Goal: Communication & Community: Answer question/provide support

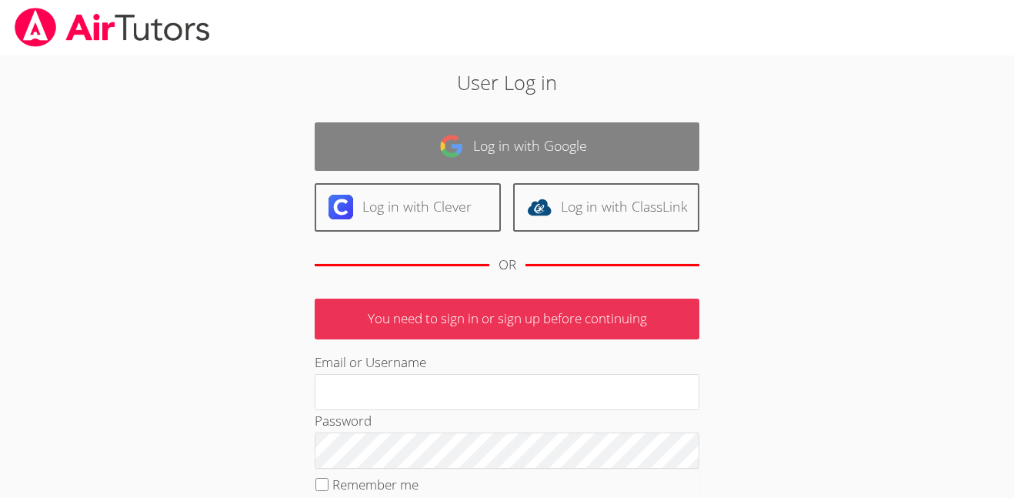
click at [446, 130] on link "Log in with Google" at bounding box center [507, 146] width 385 height 48
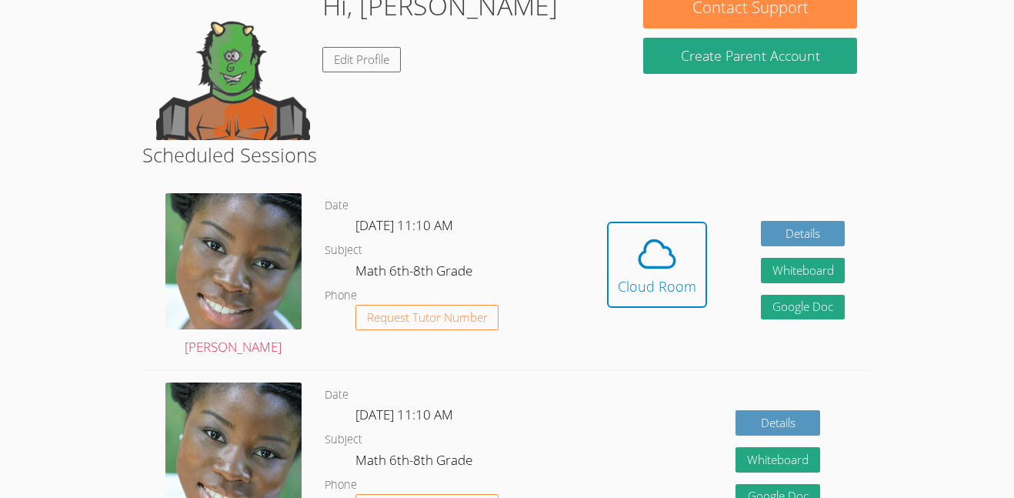
scroll to position [260, 0]
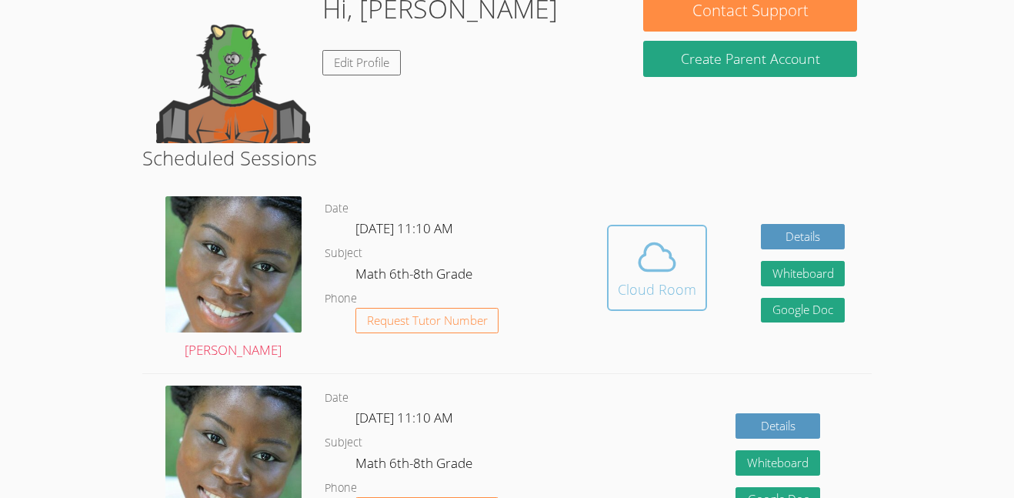
click at [688, 258] on span at bounding box center [657, 257] width 79 height 43
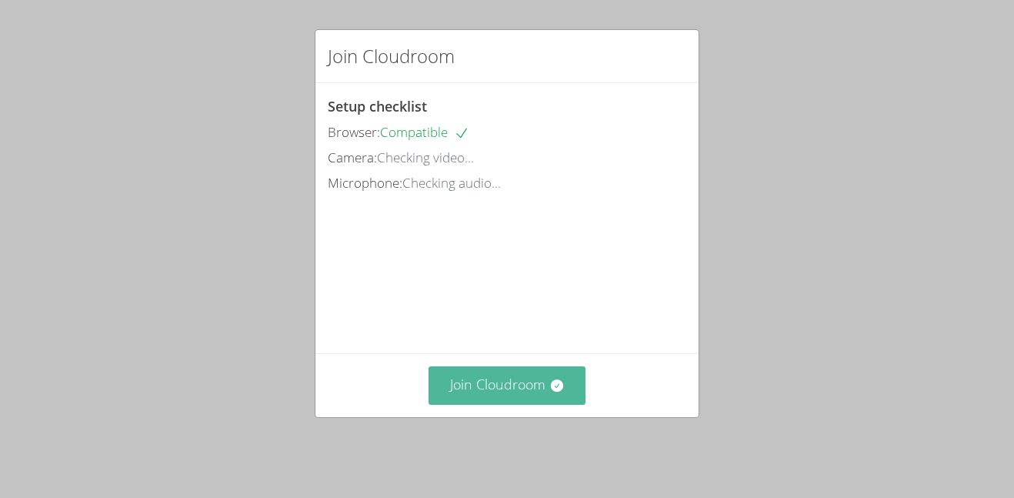
click at [553, 404] on button "Join Cloudroom" at bounding box center [508, 385] width 158 height 38
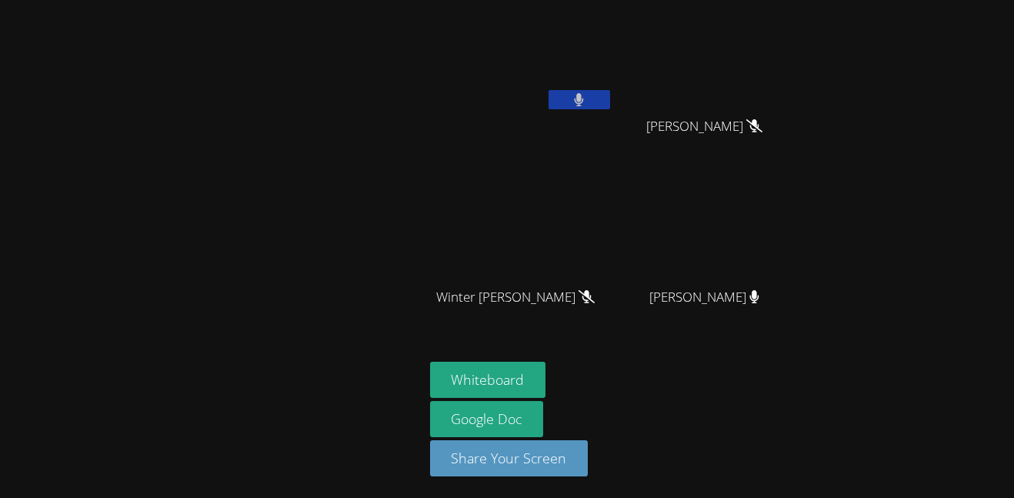
click at [590, 100] on button at bounding box center [580, 99] width 62 height 19
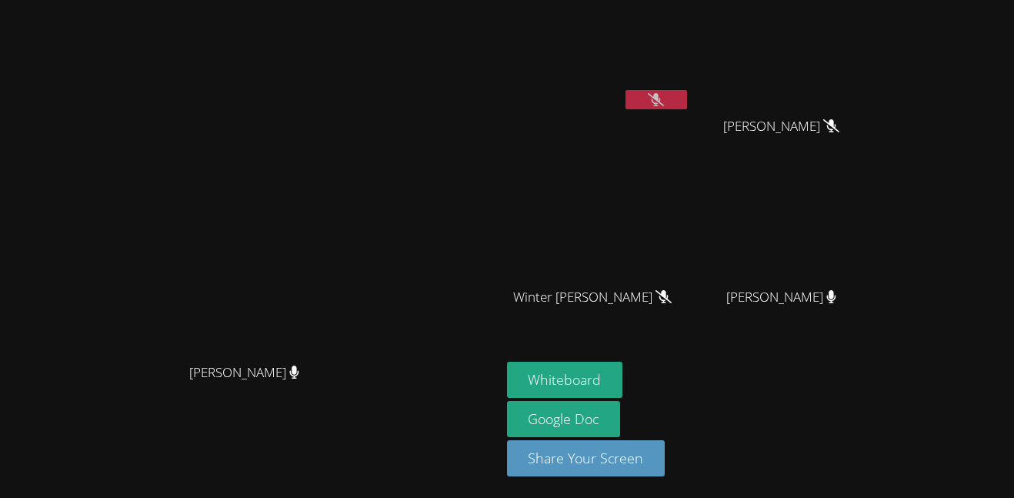
click at [664, 105] on icon at bounding box center [656, 99] width 16 height 13
click at [623, 373] on button "Whiteboard" at bounding box center [565, 380] width 116 height 36
click at [687, 105] on button at bounding box center [657, 99] width 62 height 19
click at [690, 88] on video at bounding box center [598, 57] width 183 height 103
click at [664, 97] on icon at bounding box center [656, 99] width 16 height 13
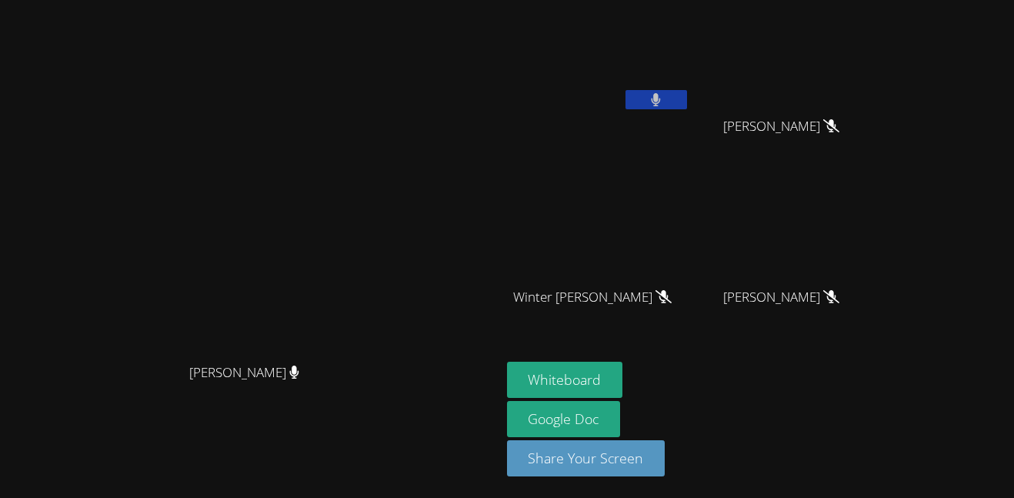
click at [687, 91] on button at bounding box center [657, 99] width 62 height 19
click at [664, 98] on icon at bounding box center [656, 99] width 16 height 13
click at [661, 96] on icon at bounding box center [656, 99] width 10 height 13
click at [664, 99] on icon at bounding box center [656, 99] width 16 height 13
click at [661, 99] on icon at bounding box center [656, 99] width 9 height 13
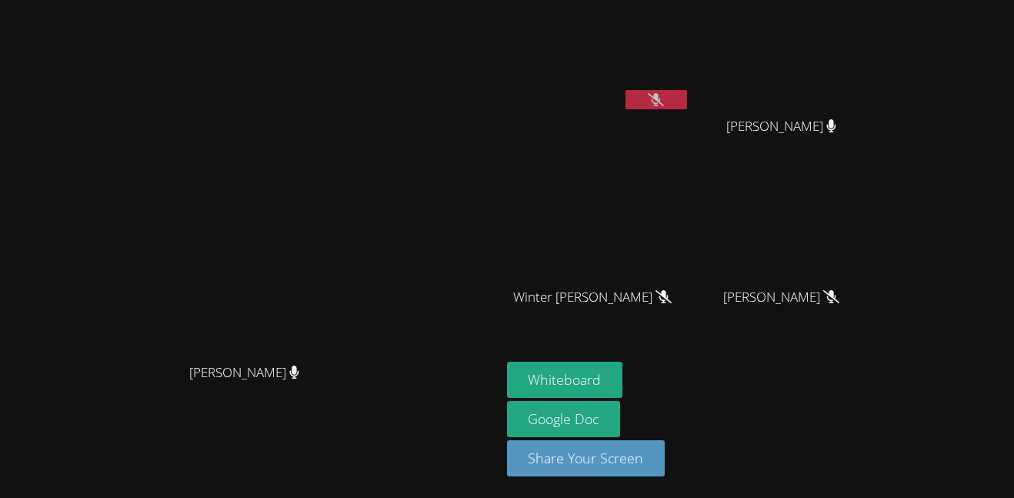
click at [687, 101] on button at bounding box center [657, 99] width 62 height 19
click at [687, 95] on button at bounding box center [657, 99] width 62 height 19
click at [690, 87] on video at bounding box center [598, 57] width 183 height 103
click at [664, 93] on icon at bounding box center [656, 99] width 16 height 13
click at [687, 90] on button at bounding box center [657, 99] width 62 height 19
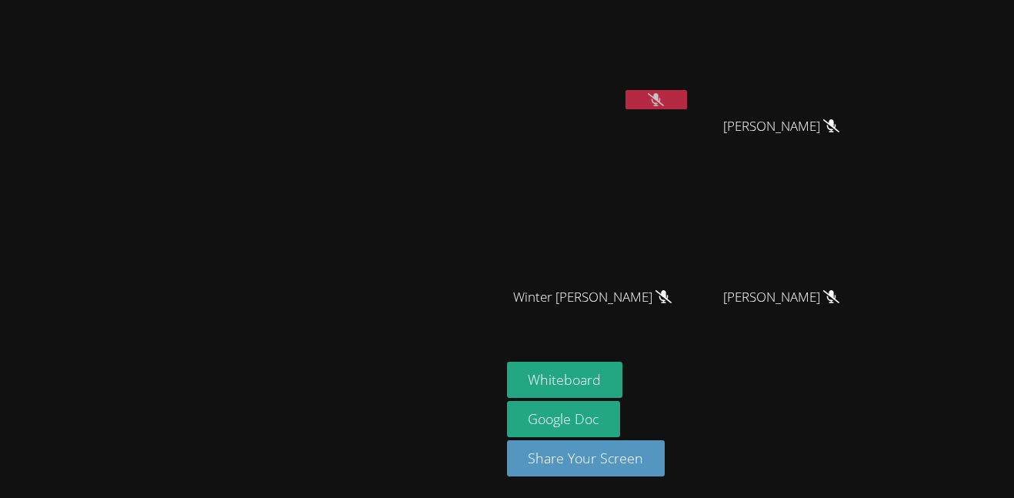
click at [687, 112] on div at bounding box center [657, 101] width 62 height 23
click at [664, 99] on icon at bounding box center [656, 99] width 16 height 13
click at [687, 103] on button at bounding box center [657, 99] width 62 height 19
click at [687, 106] on button at bounding box center [657, 99] width 62 height 19
click at [687, 102] on button at bounding box center [657, 99] width 62 height 19
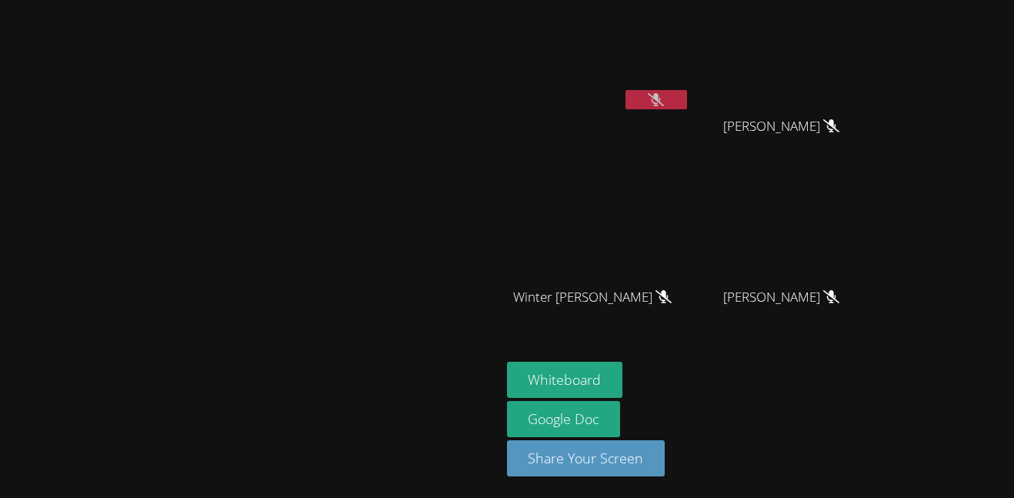
click at [664, 98] on icon at bounding box center [656, 99] width 16 height 13
click at [687, 104] on button at bounding box center [657, 99] width 62 height 19
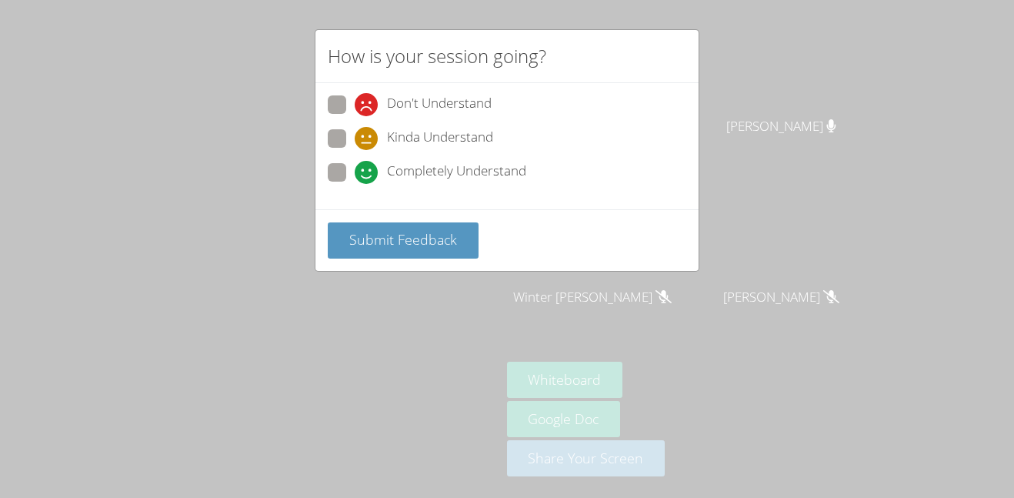
click at [426, 165] on span "Completely Understand" at bounding box center [456, 172] width 139 height 23
click at [368, 165] on input "Completely Understand" at bounding box center [361, 169] width 13 height 13
radio input "true"
click at [439, 206] on div "Don't Understand Kinda Understand Completely Understand" at bounding box center [507, 146] width 383 height 126
click at [436, 220] on div "Submit Feedback" at bounding box center [507, 240] width 383 height 62
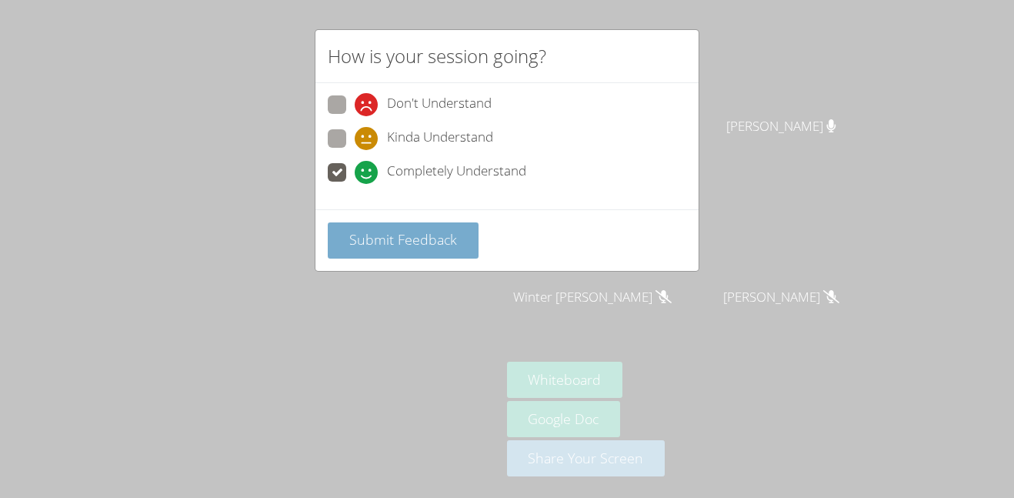
click at [440, 226] on button "Submit Feedback" at bounding box center [403, 240] width 151 height 36
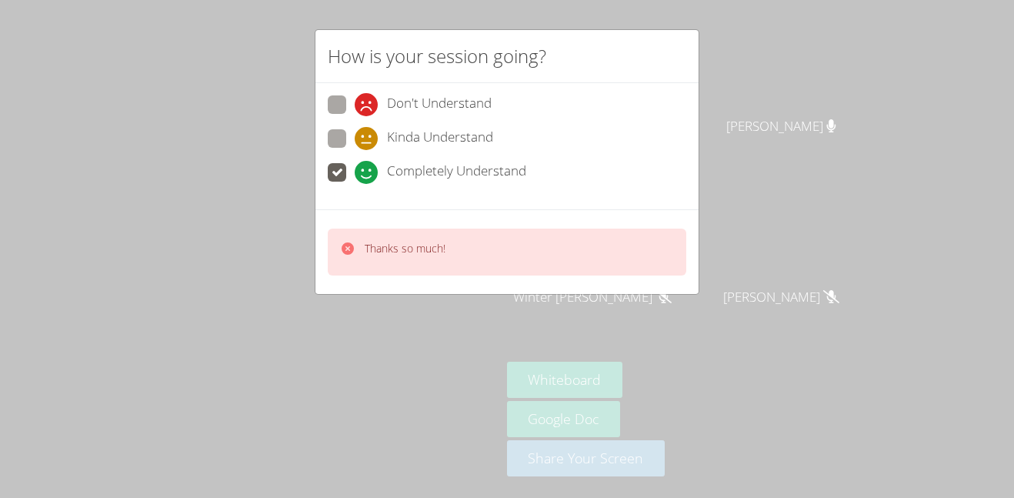
click at [788, 105] on div "How is your session going? Don't Understand Kinda Understand Completely Underst…" at bounding box center [507, 249] width 1014 height 498
click at [788, 102] on div "How is your session going? Don't Understand Kinda Understand Completely Underst…" at bounding box center [507, 249] width 1014 height 498
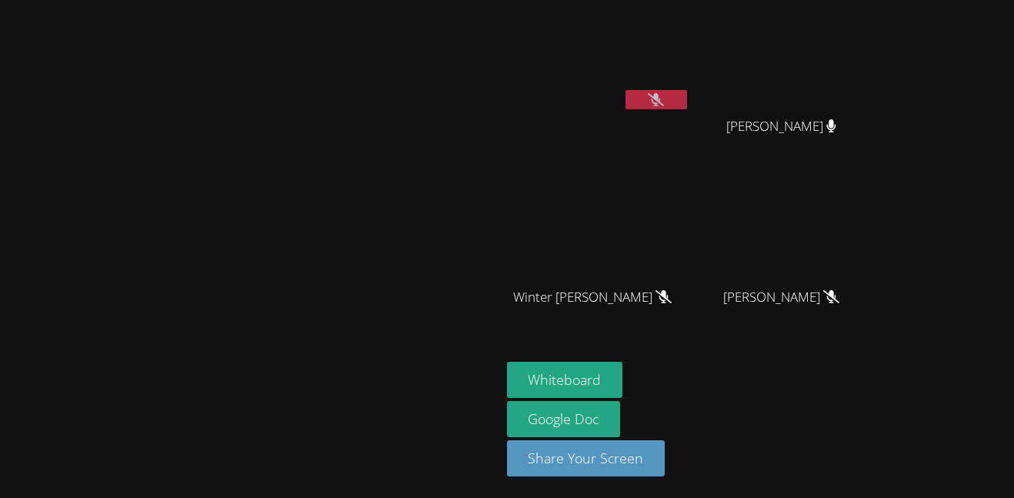
click at [664, 102] on icon at bounding box center [656, 99] width 16 height 13
click at [687, 99] on button at bounding box center [657, 99] width 62 height 19
